Goal: Task Accomplishment & Management: Use online tool/utility

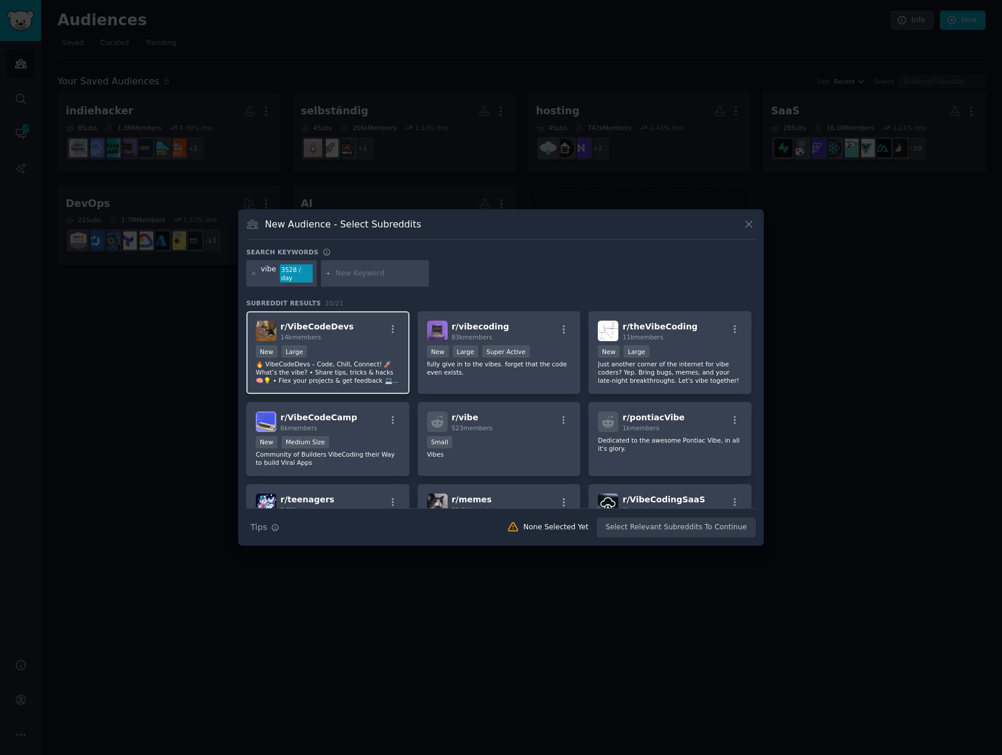
click at [338, 337] on div "14k members" at bounding box center [316, 337] width 73 height 8
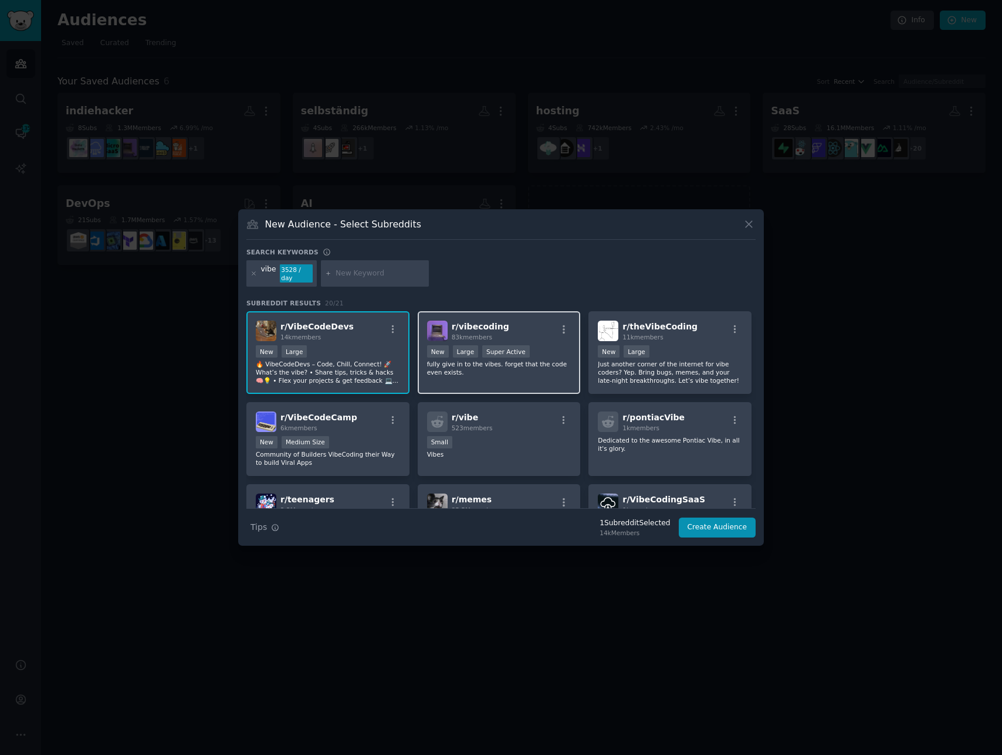
click at [530, 333] on div "r/ vibecoding 83k members" at bounding box center [499, 331] width 144 height 21
click at [682, 344] on div "r/ theVibeCoding 11k members New Large Just another corner of the internet for …" at bounding box center [669, 352] width 163 height 83
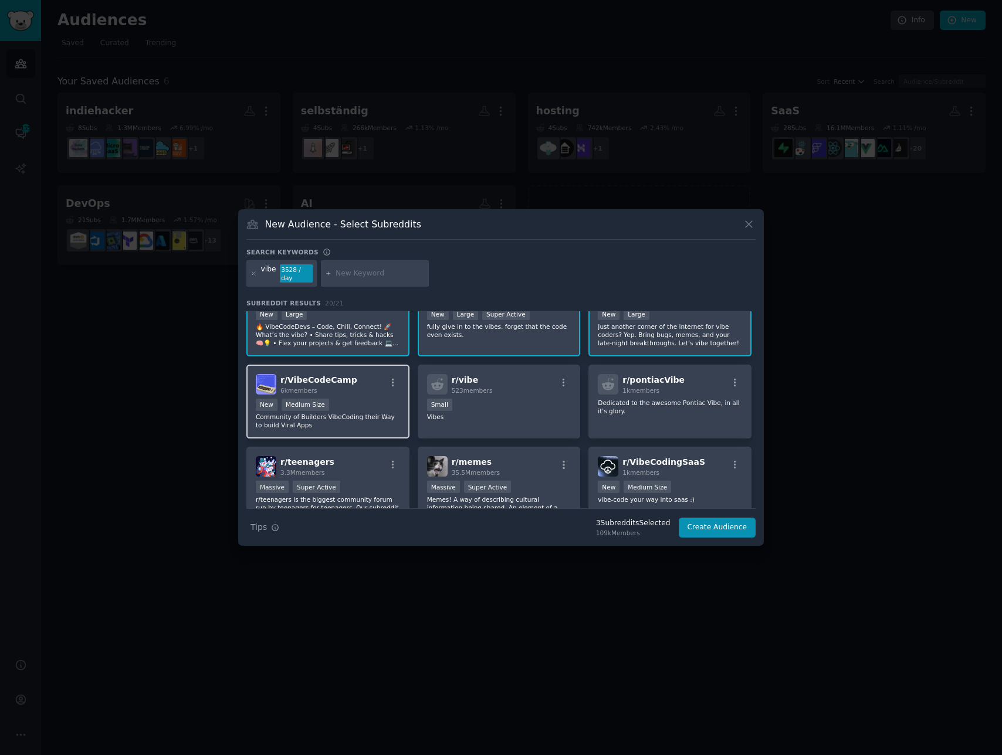
scroll to position [45, 0]
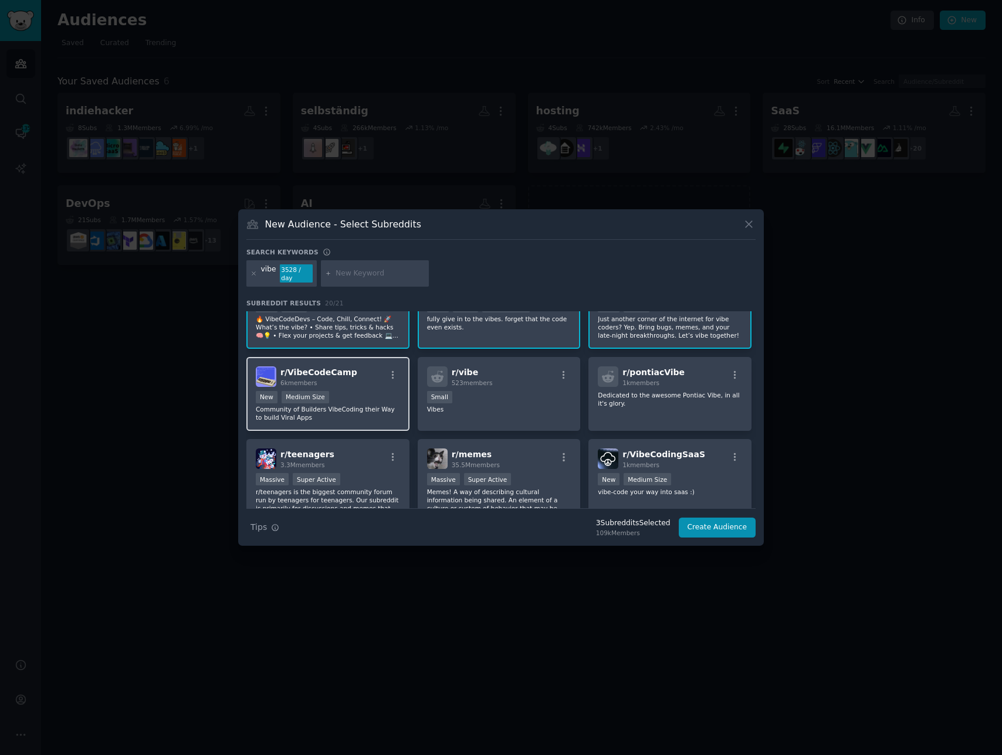
click at [359, 396] on div "New Medium Size" at bounding box center [328, 398] width 144 height 15
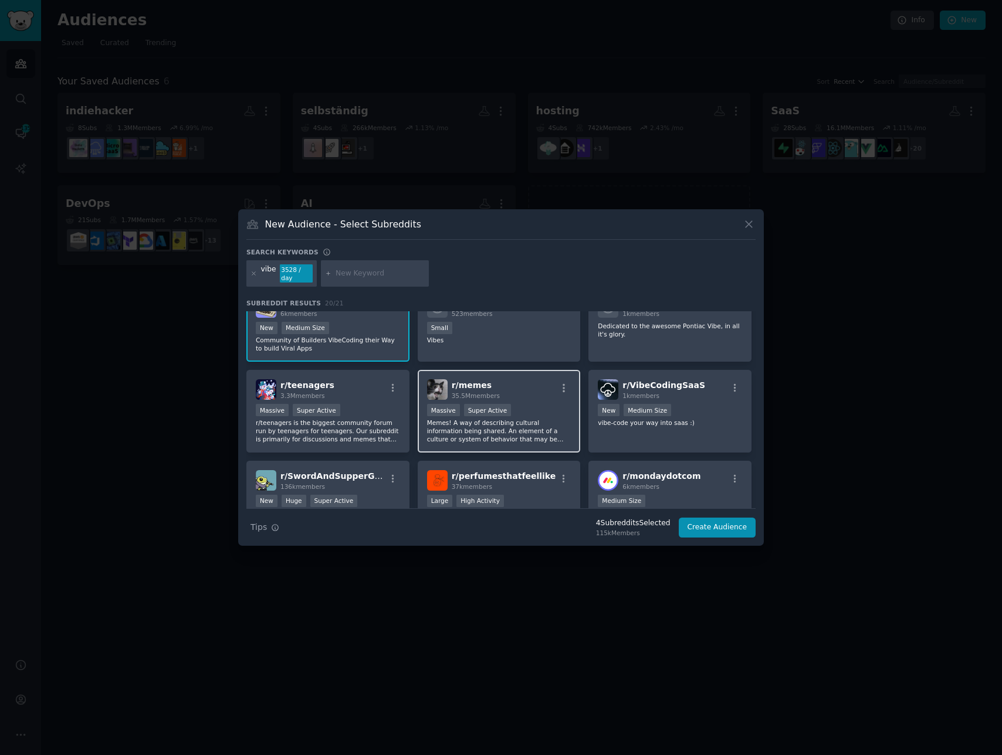
scroll to position [122, 0]
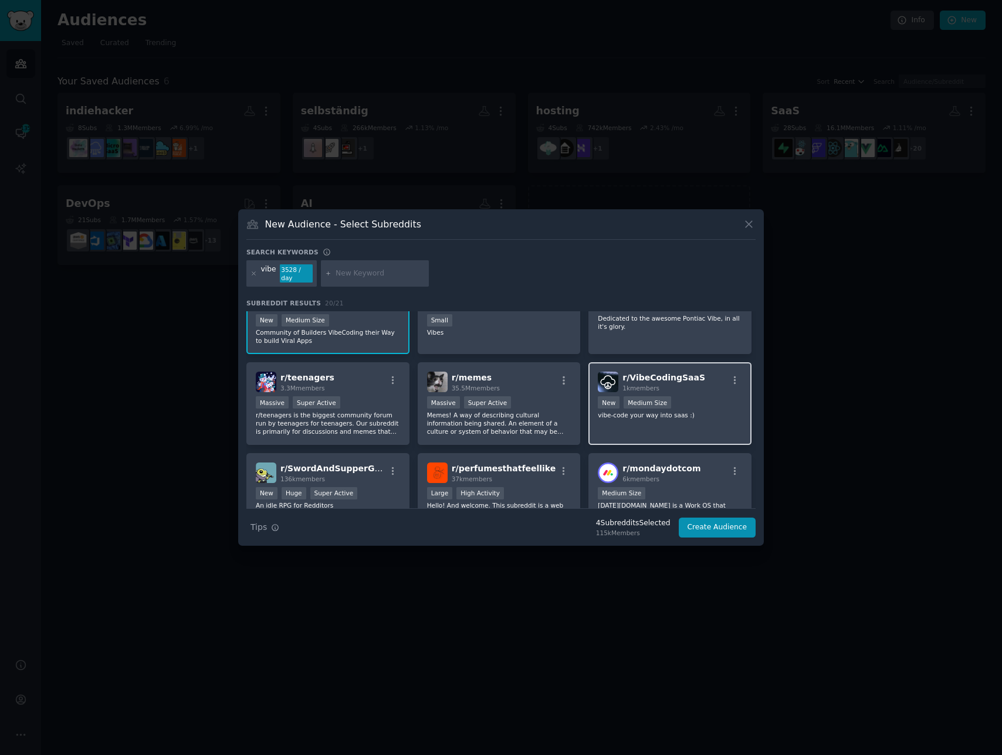
click at [703, 402] on div "1000 - 10,000 members New Medium Size" at bounding box center [670, 403] width 144 height 15
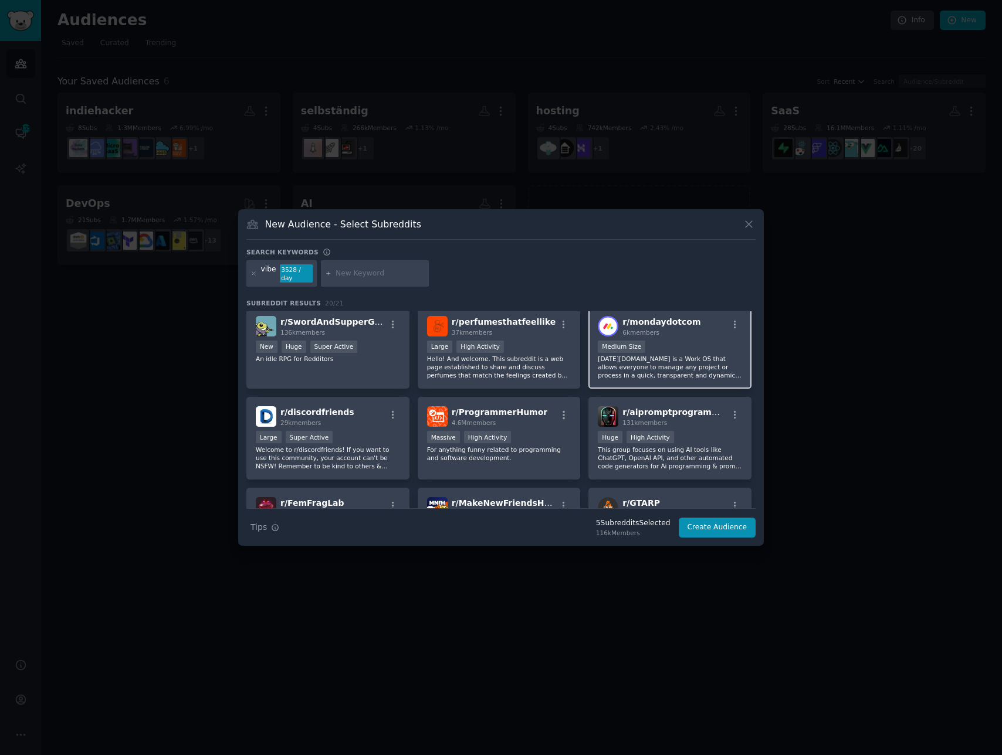
scroll to position [284, 0]
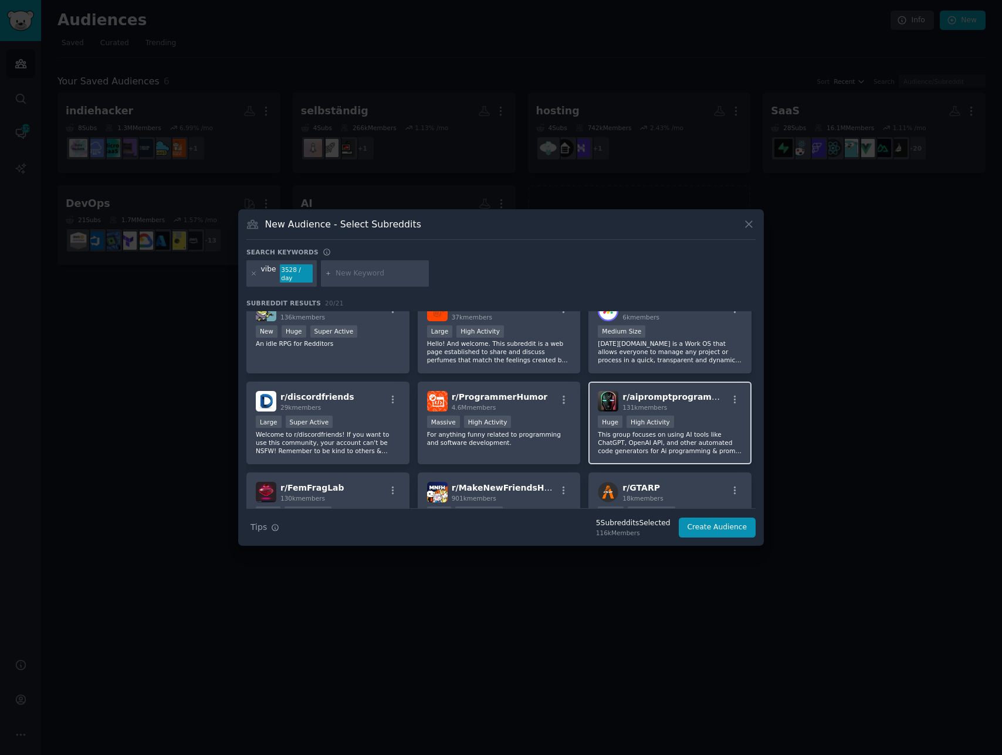
click at [688, 412] on div "r/ aipromptprogramming 131k members Huge High Activity This group focuses on us…" at bounding box center [669, 423] width 163 height 83
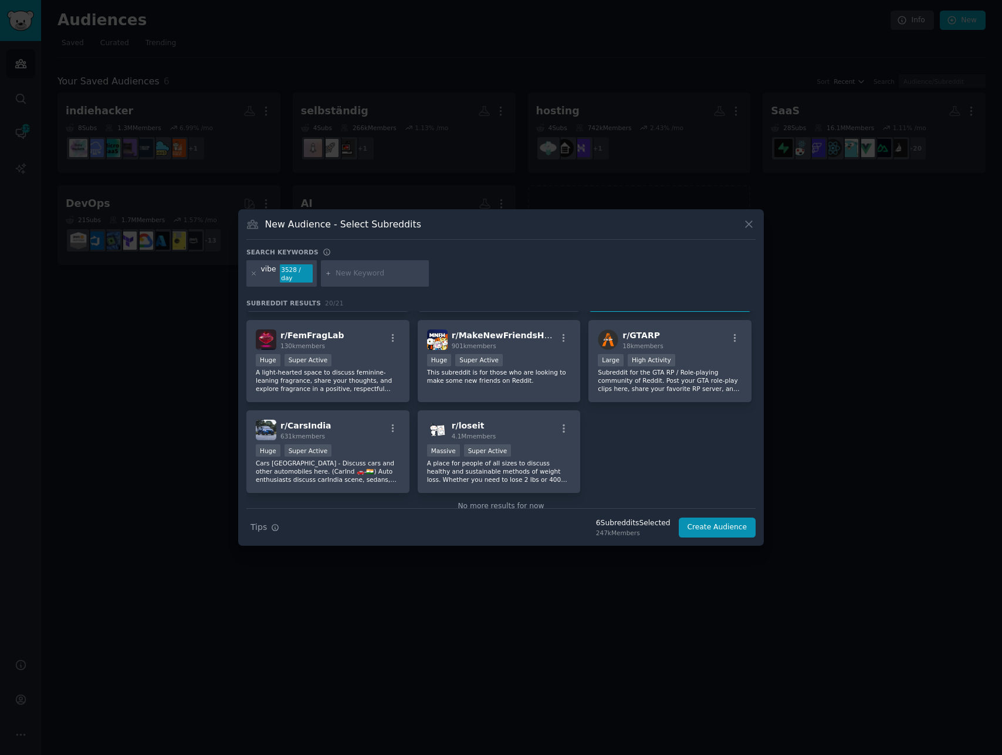
scroll to position [0, 0]
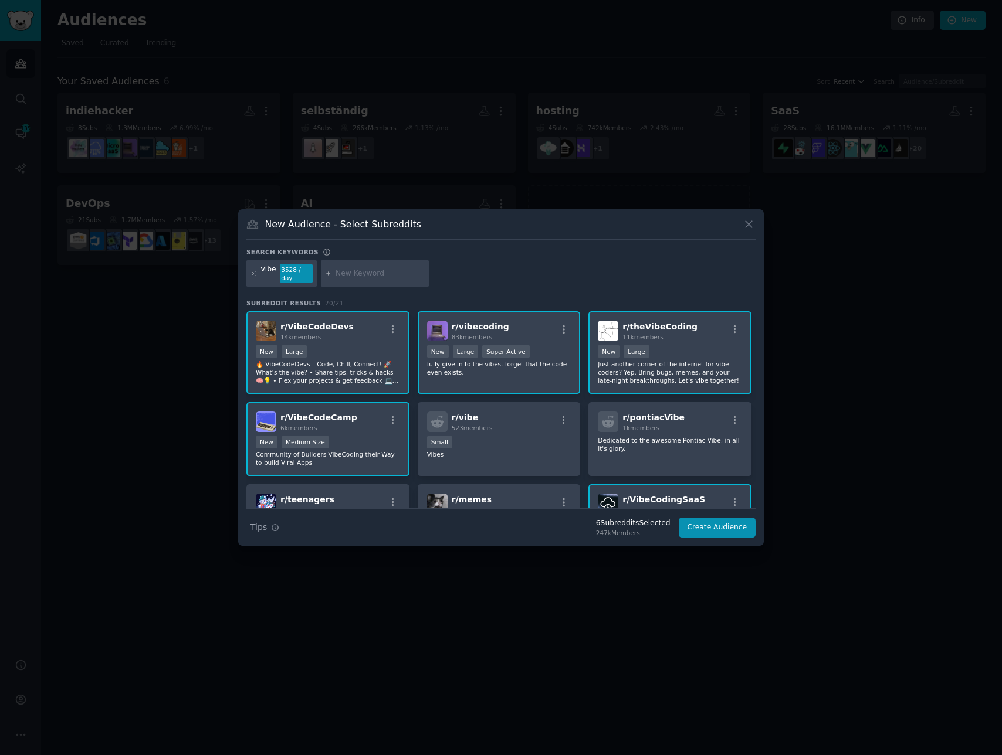
click at [365, 277] on input "text" at bounding box center [379, 274] width 89 height 11
click at [727, 530] on button "Create Audience" at bounding box center [717, 528] width 77 height 20
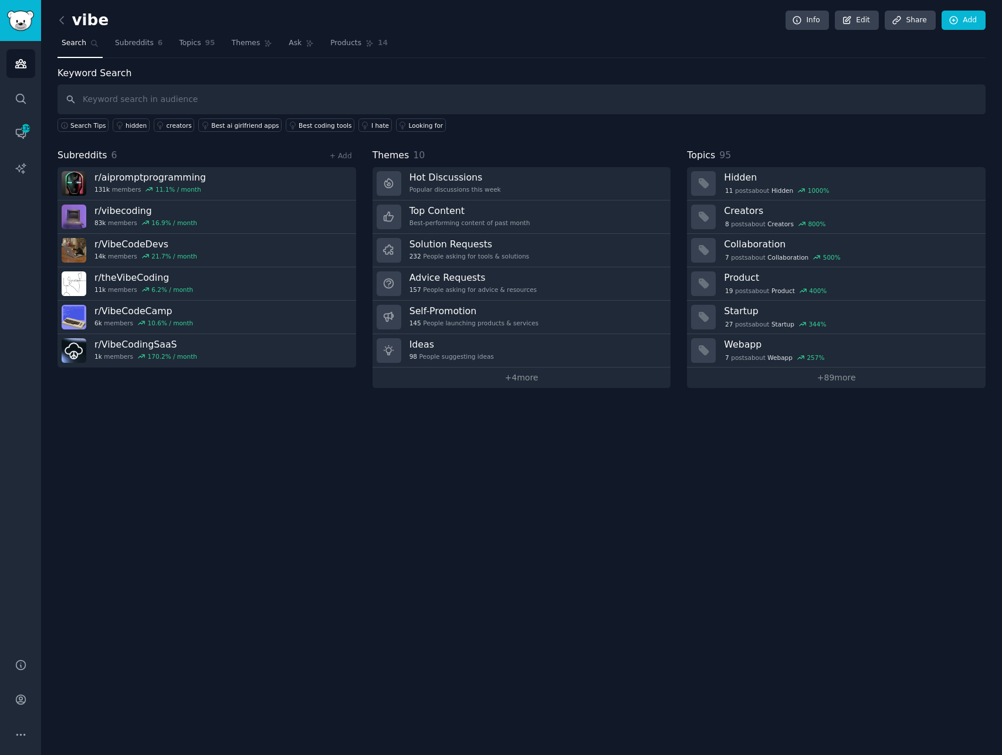
click at [137, 100] on input "text" at bounding box center [521, 99] width 928 height 30
type input "hosting"
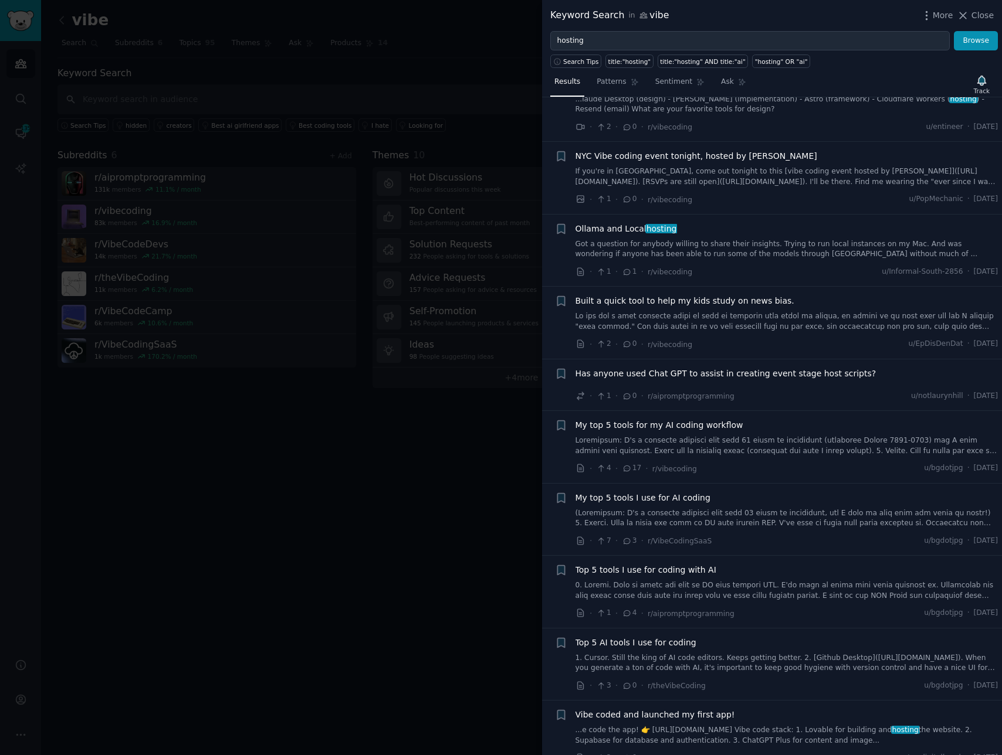
scroll to position [344, 0]
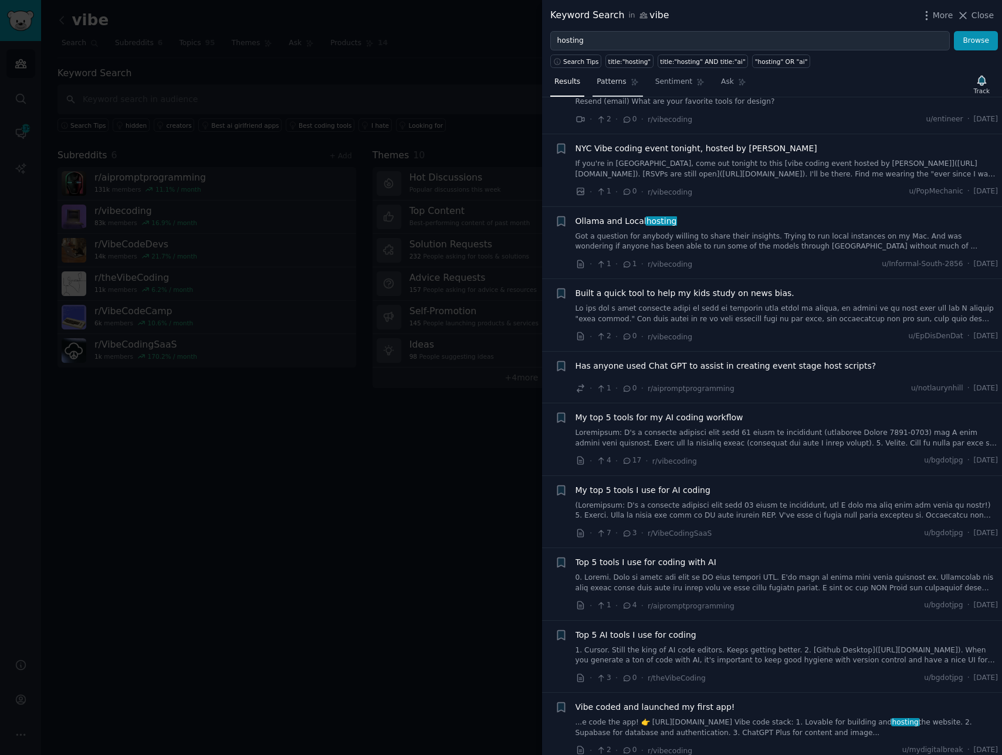
click at [592, 84] on link "Patterns" at bounding box center [617, 85] width 50 height 24
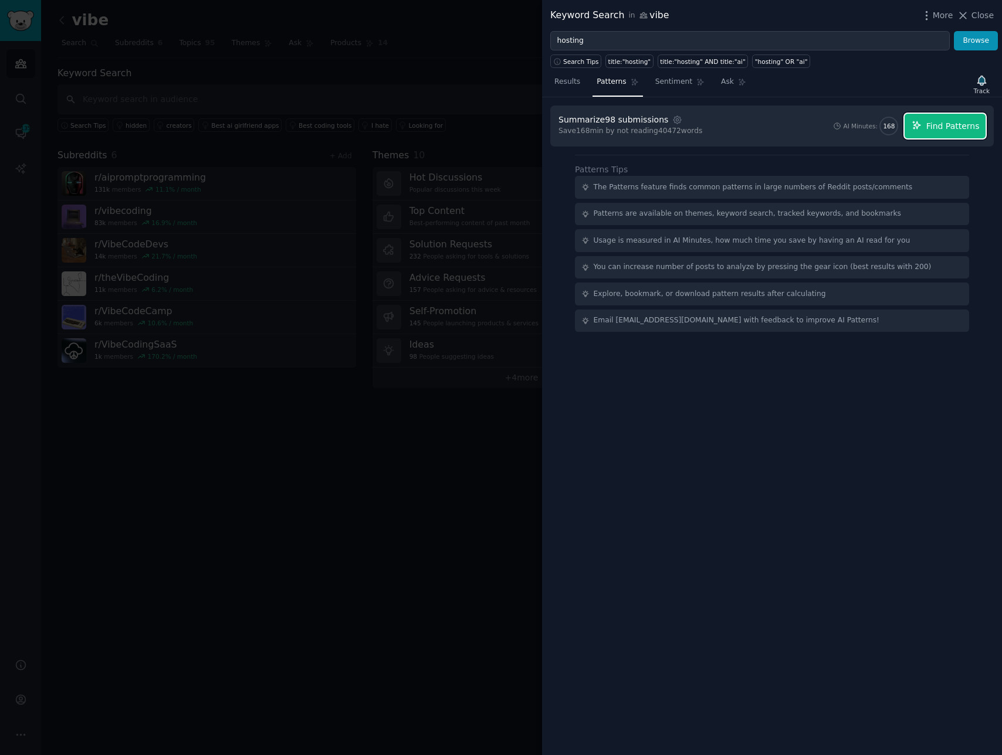
click at [947, 124] on span "Find Patterns" at bounding box center [952, 126] width 53 height 12
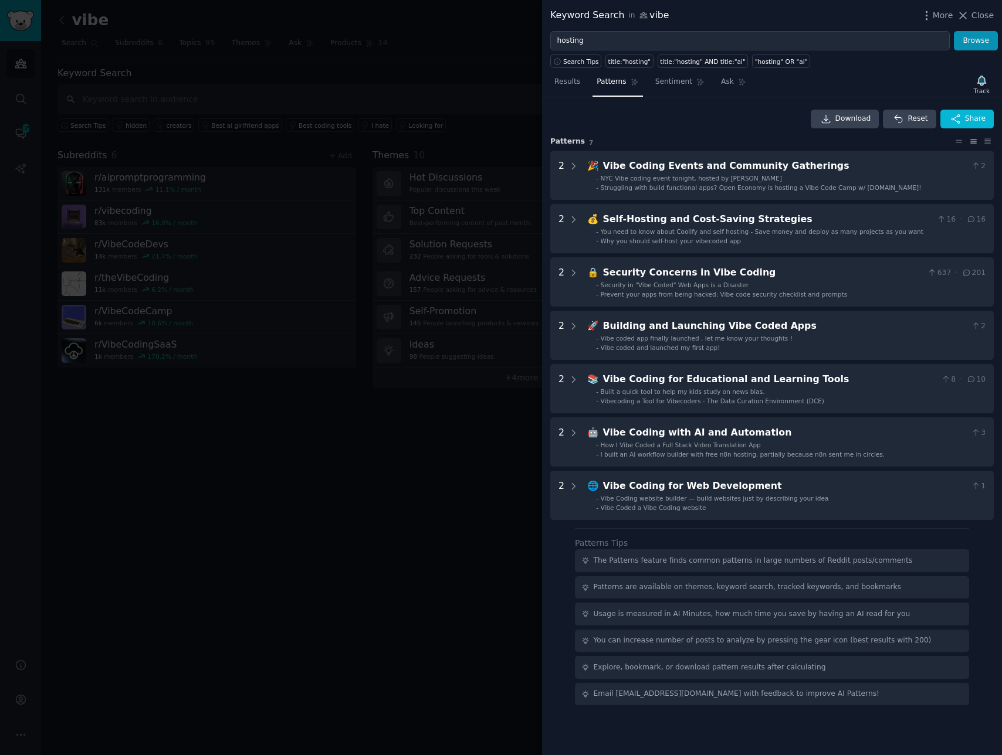
click at [662, 127] on div "Download Reset Share" at bounding box center [771, 119] width 443 height 19
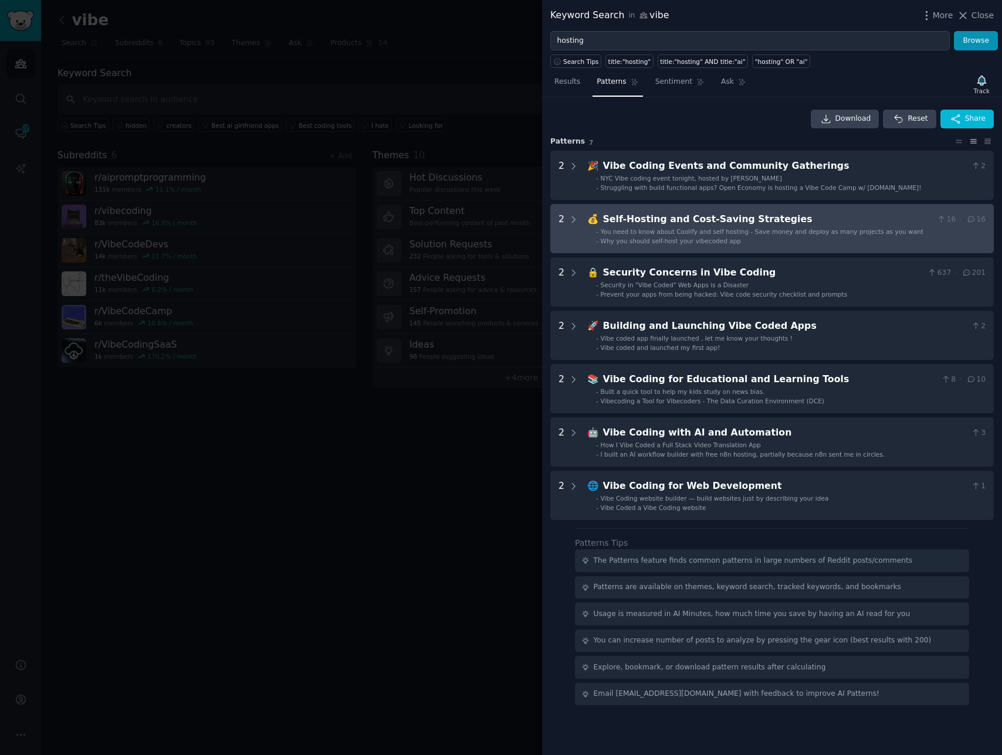
click at [789, 234] on span "You need to know about Coolify and self hosting - Save money and deploy as many…" at bounding box center [762, 231] width 323 height 7
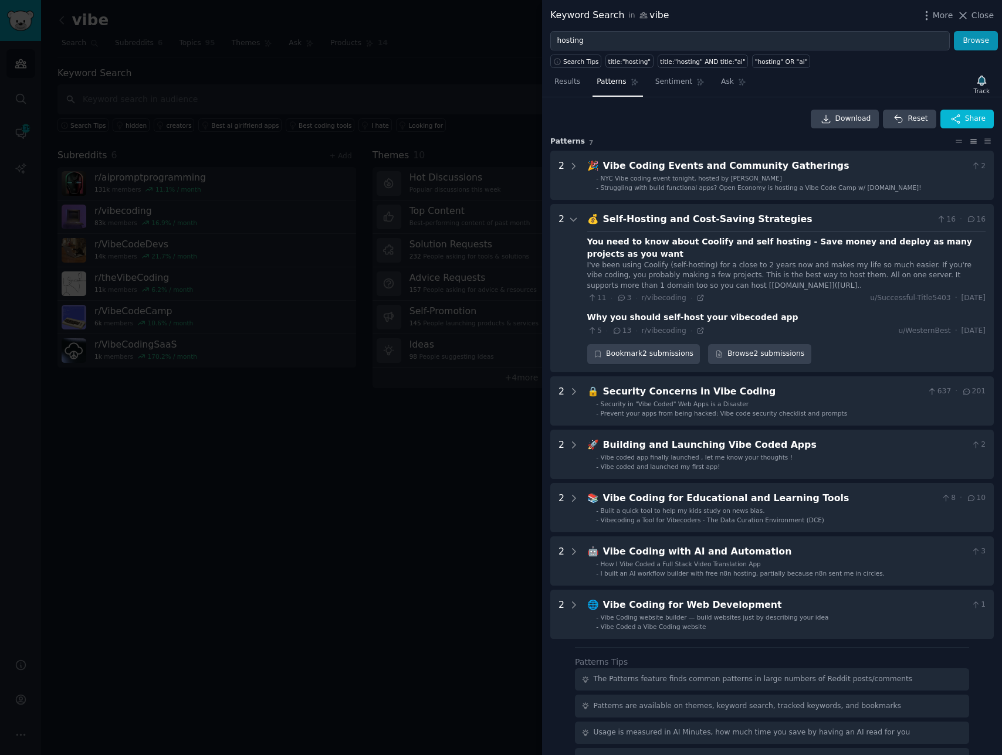
scroll to position [82, 0]
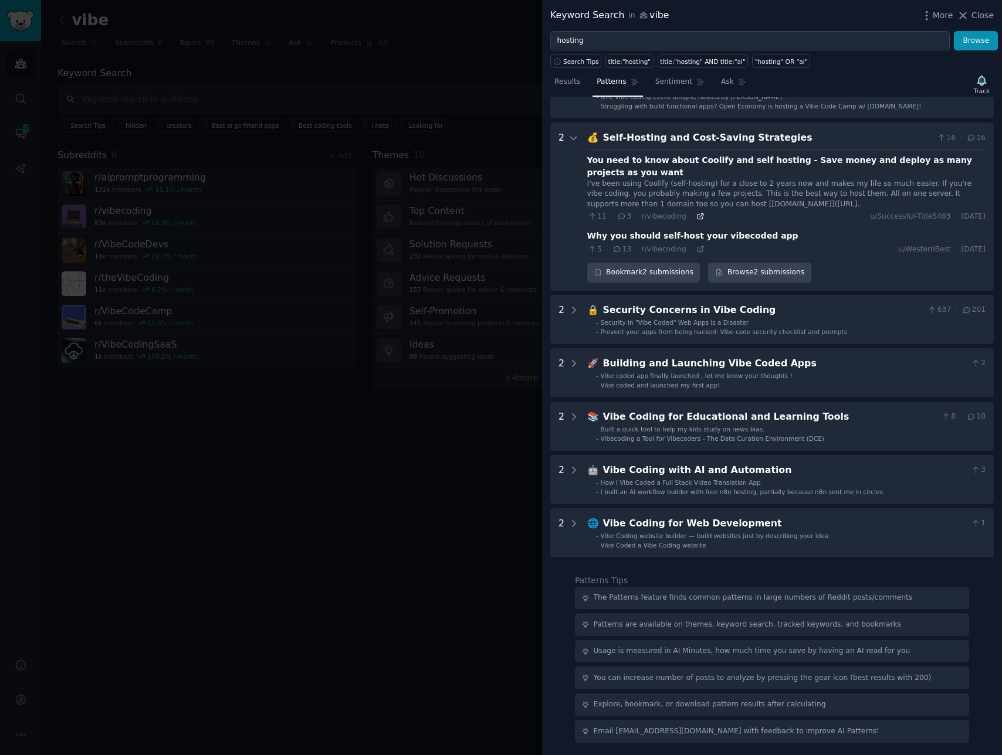
click at [697, 216] on icon at bounding box center [700, 216] width 8 height 8
click at [698, 247] on icon at bounding box center [699, 249] width 5 height 5
